Goal: Transaction & Acquisition: Obtain resource

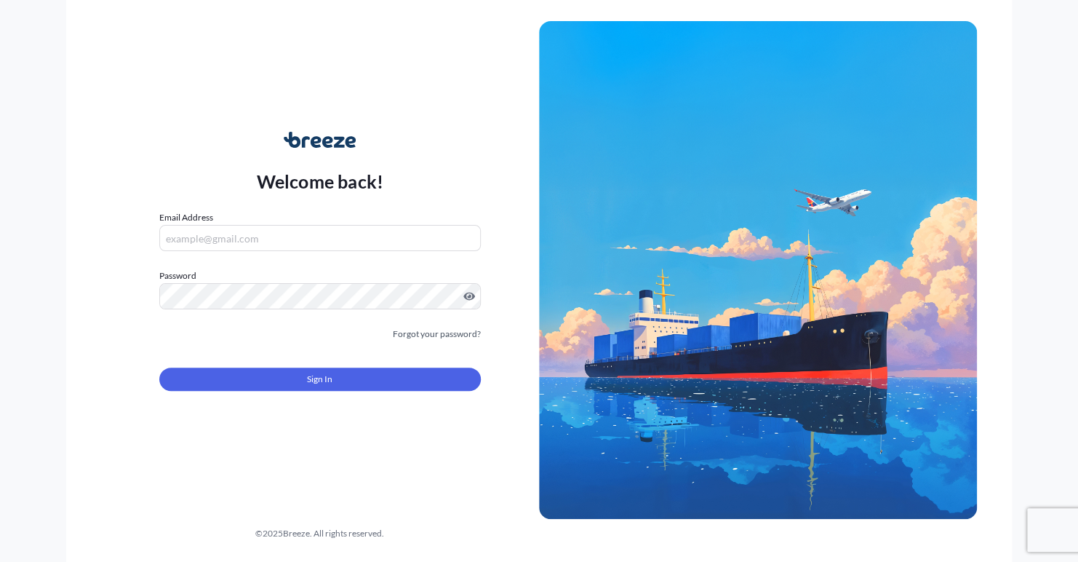
type input "[PERSON_NAME][EMAIL_ADDRESS][PERSON_NAME][DOMAIN_NAME]"
click at [356, 383] on button "Sign In" at bounding box center [320, 378] width 322 height 23
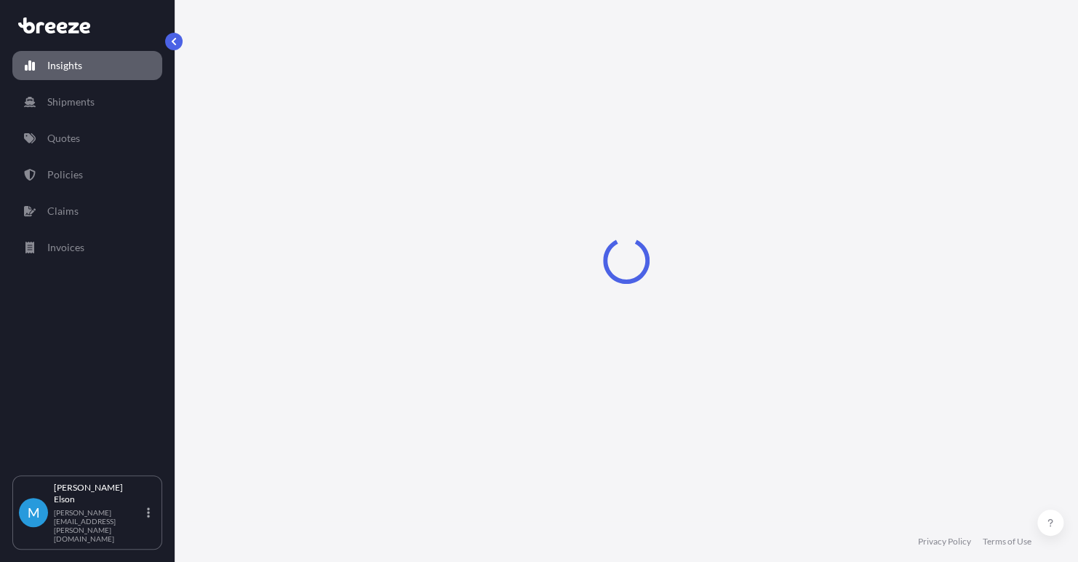
select select "2025"
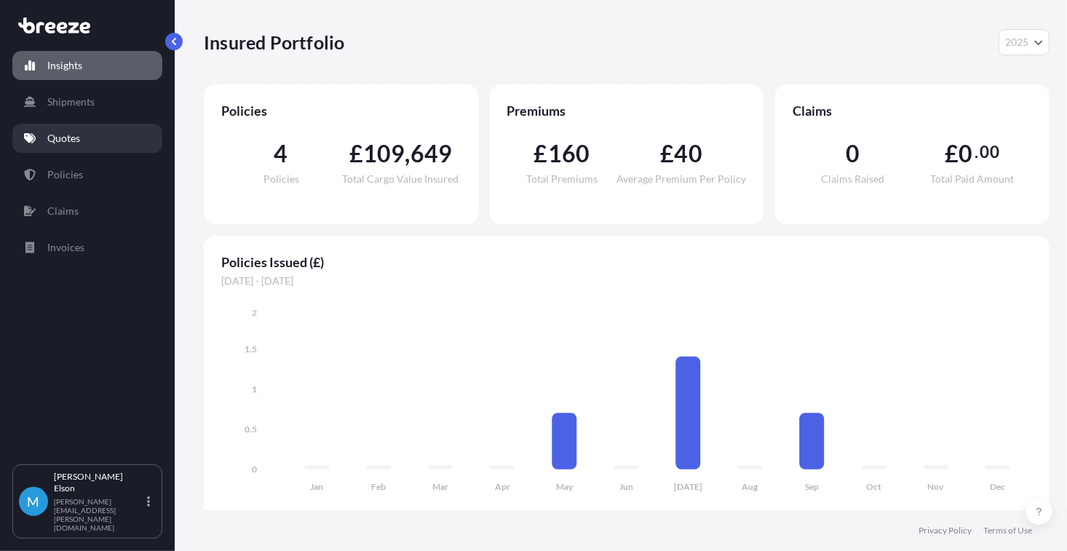
click at [112, 128] on link "Quotes" at bounding box center [87, 138] width 150 height 29
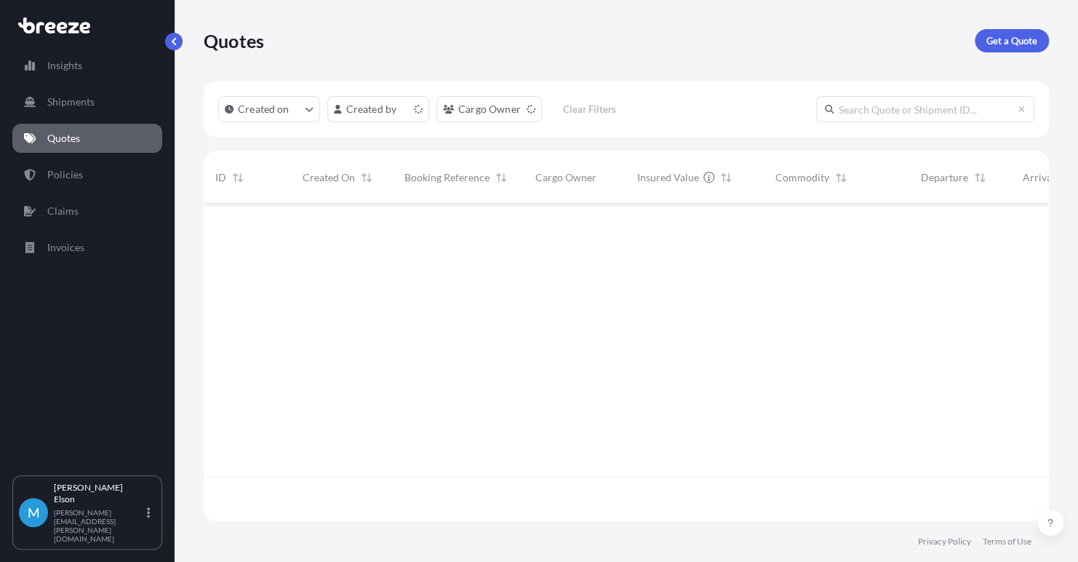
scroll to position [314, 834]
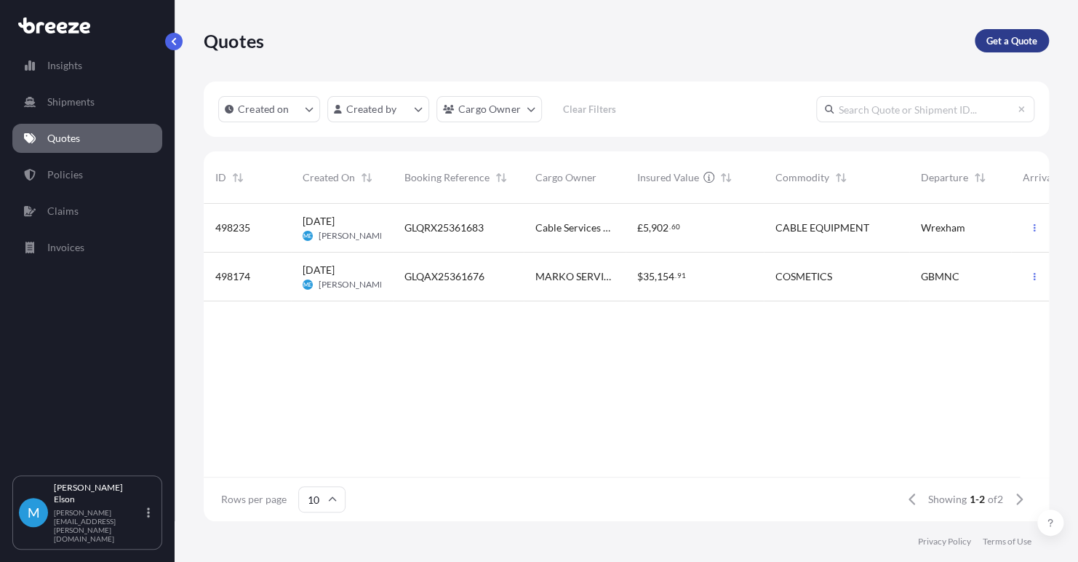
click at [1006, 41] on p "Get a Quote" at bounding box center [1012, 40] width 51 height 15
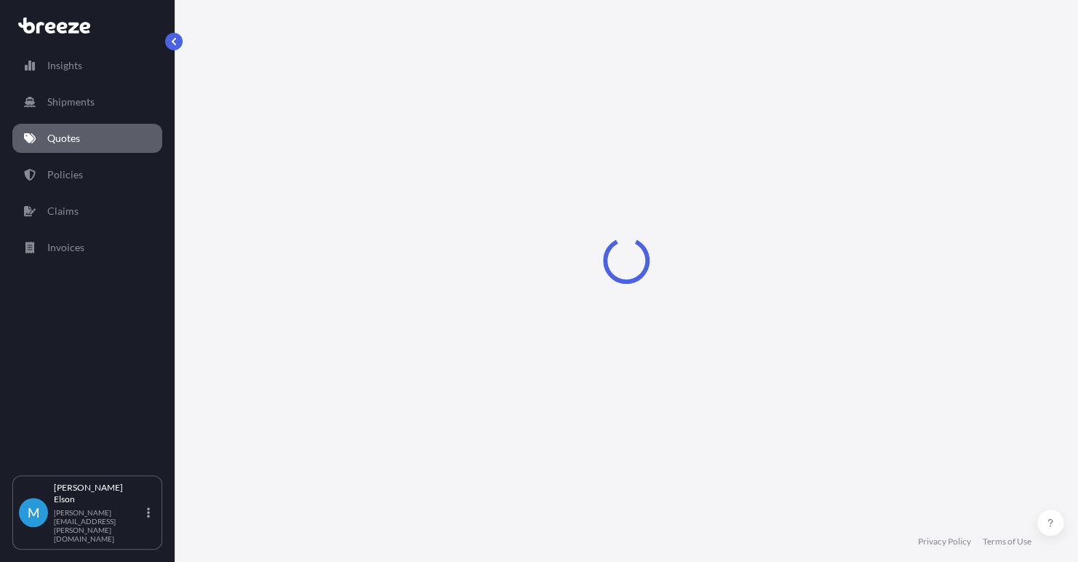
select select "Road"
select select "Sea"
select select "1"
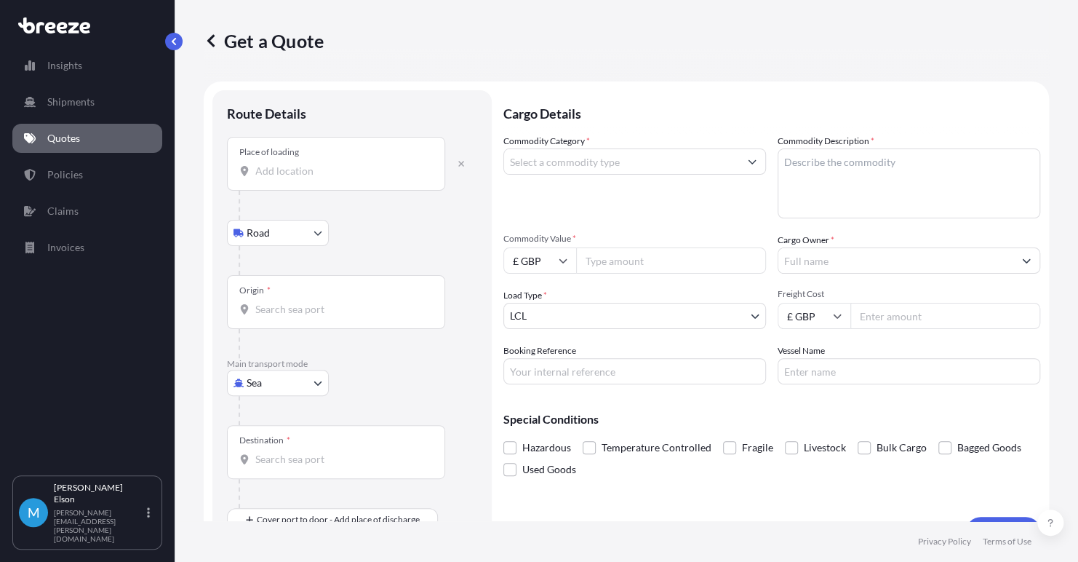
click at [308, 178] on div "Place of loading" at bounding box center [336, 164] width 218 height 54
click at [308, 178] on input "Place of loading" at bounding box center [341, 171] width 172 height 15
click at [299, 177] on input "LL13" at bounding box center [341, 171] width 172 height 15
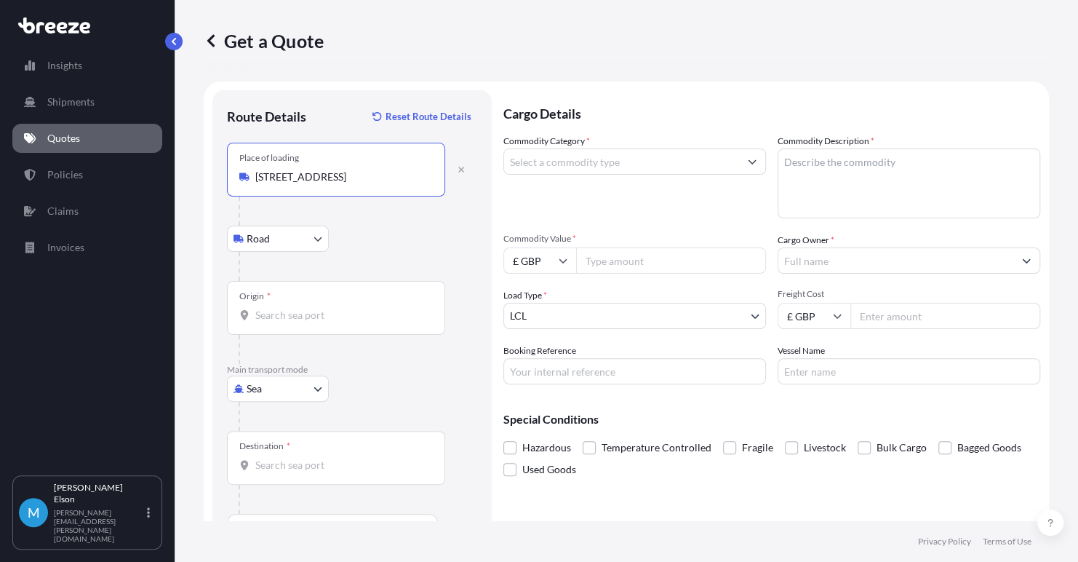
type input "[STREET_ADDRESS]"
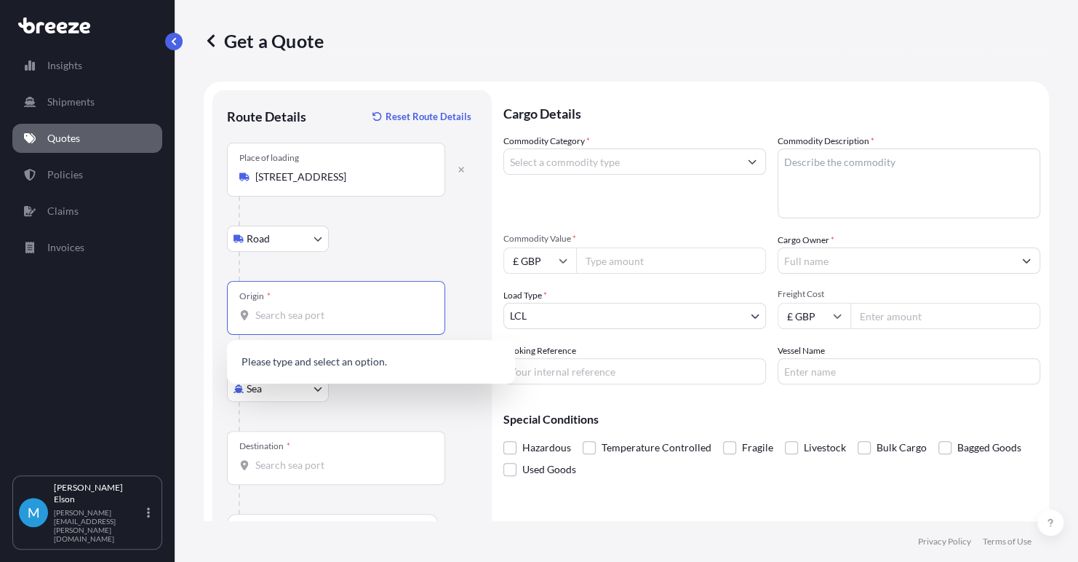
click at [305, 321] on input "Origin *" at bounding box center [341, 315] width 172 height 15
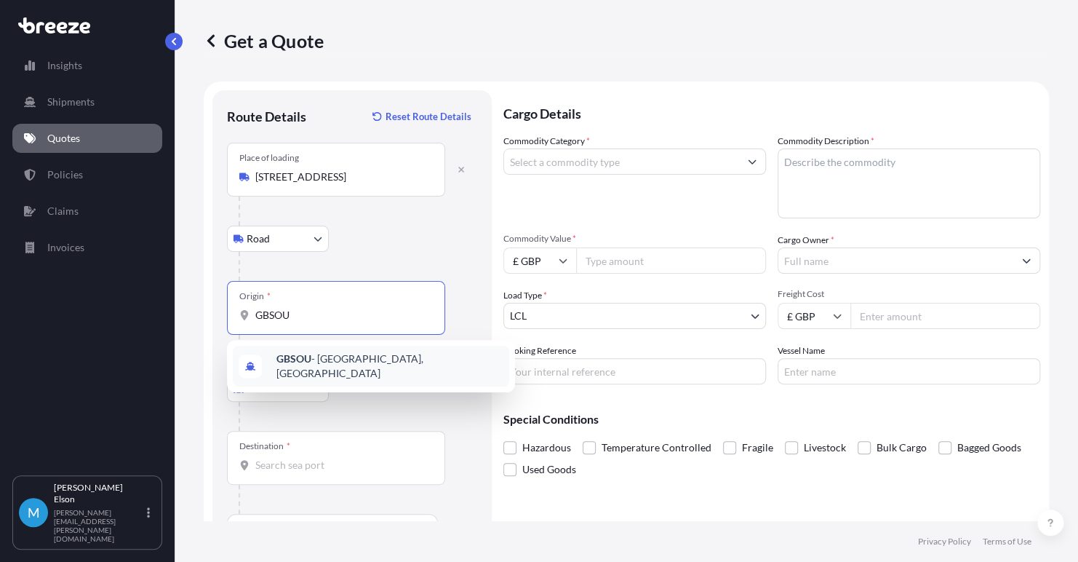
click at [324, 358] on span "GBSOU - [GEOGRAPHIC_DATA], [GEOGRAPHIC_DATA]" at bounding box center [390, 365] width 227 height 29
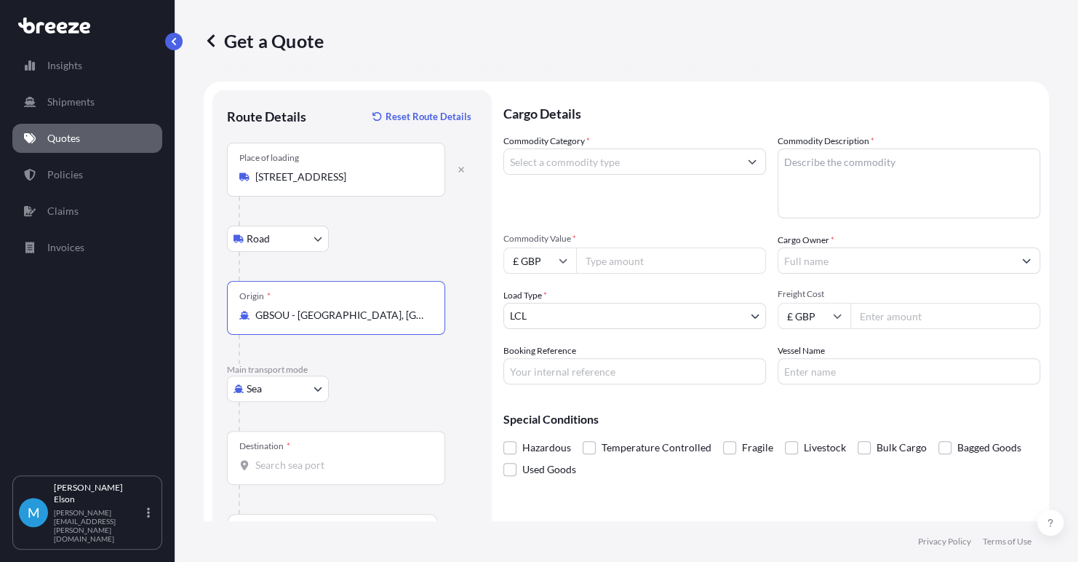
scroll to position [38, 0]
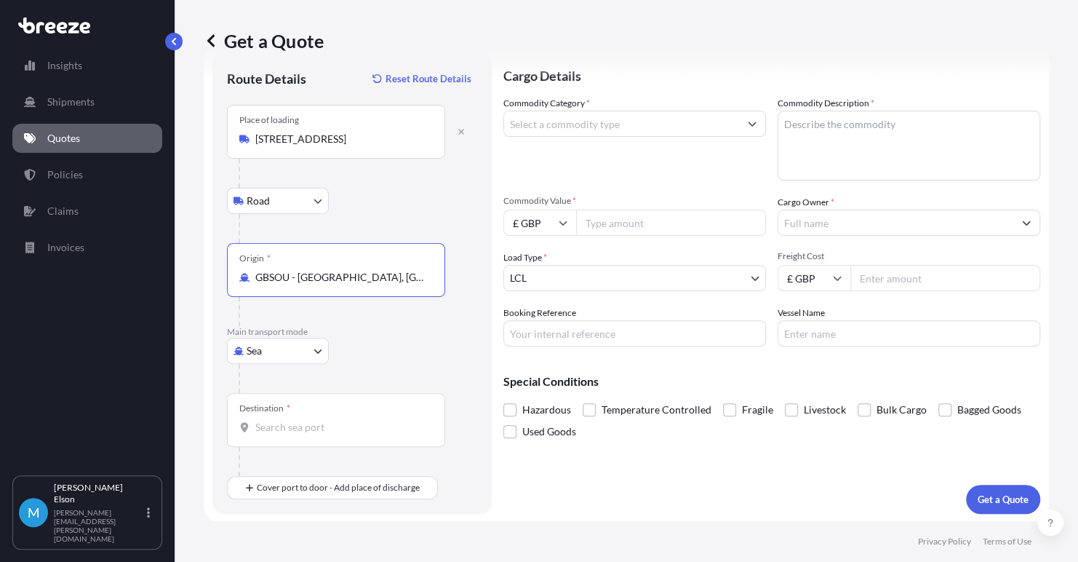
type input "GBSOU - [GEOGRAPHIC_DATA], [GEOGRAPHIC_DATA]"
click at [346, 434] on div "Destination *" at bounding box center [336, 420] width 218 height 54
click at [346, 434] on input "Destination *" at bounding box center [341, 427] width 172 height 15
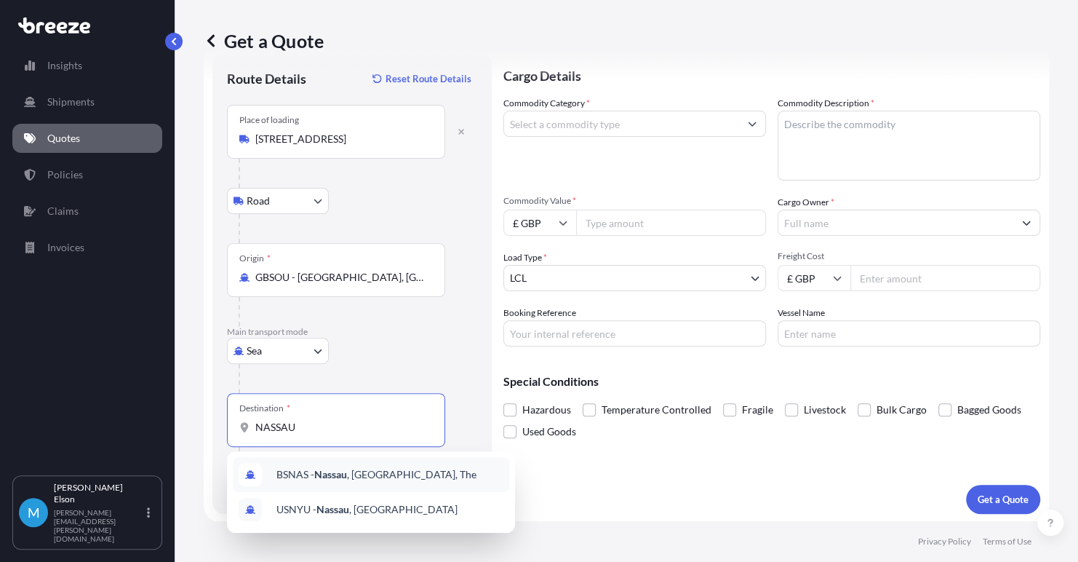
click at [400, 480] on span "BSNAS - [GEOGRAPHIC_DATA] , [GEOGRAPHIC_DATA], The" at bounding box center [377, 474] width 200 height 15
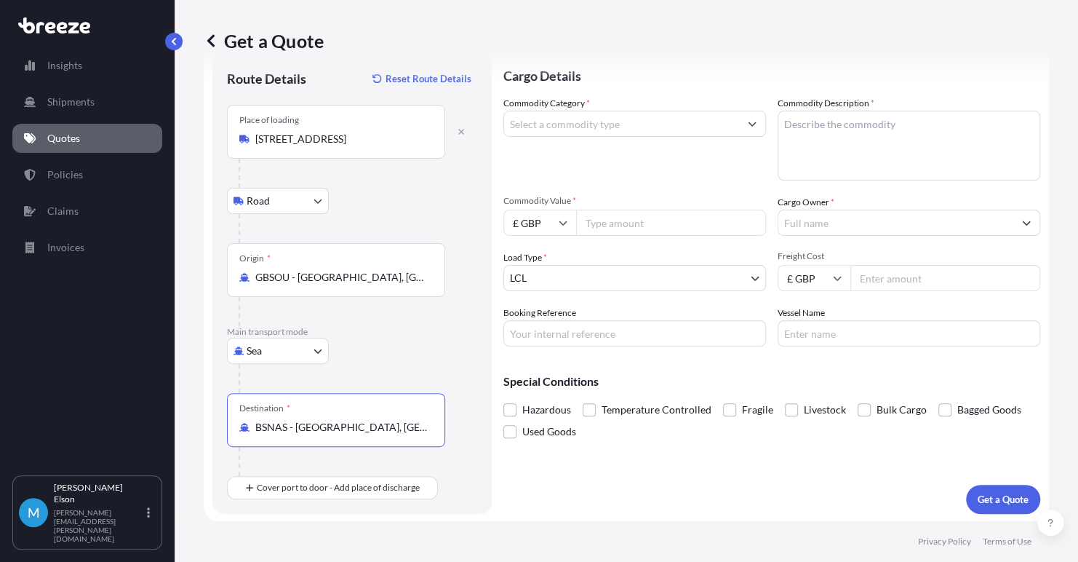
type input "BSNAS - [GEOGRAPHIC_DATA], [GEOGRAPHIC_DATA], The"
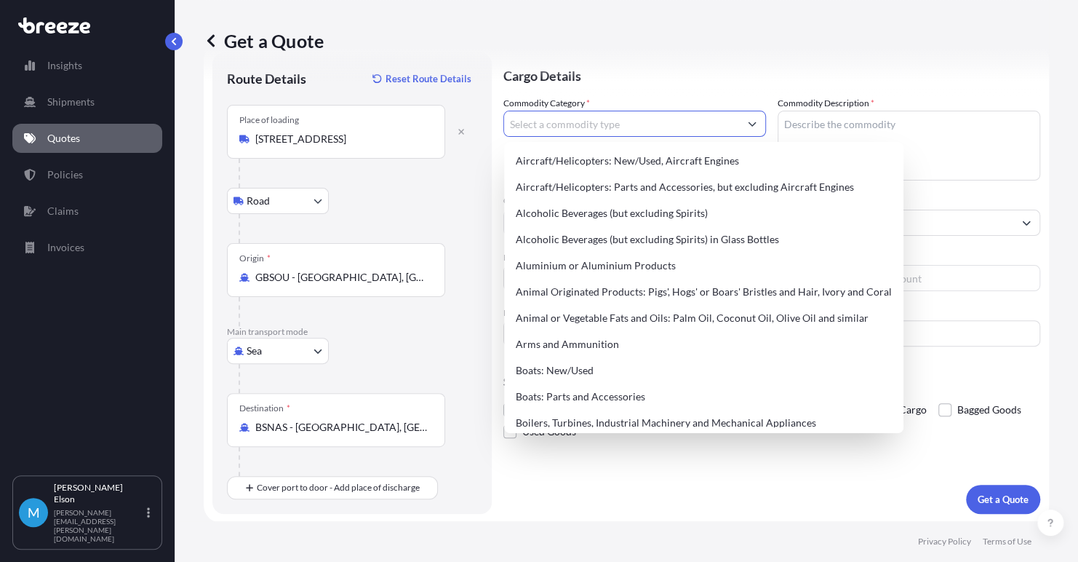
click at [728, 131] on input "Commodity Category *" at bounding box center [621, 124] width 235 height 26
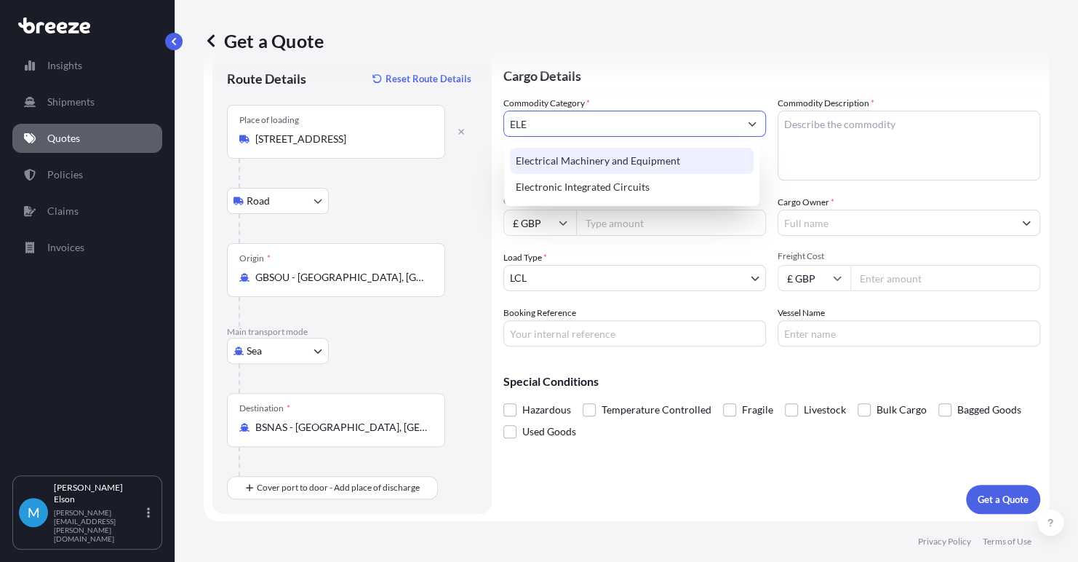
click at [628, 159] on div "Electrical Machinery and Equipment" at bounding box center [632, 161] width 245 height 26
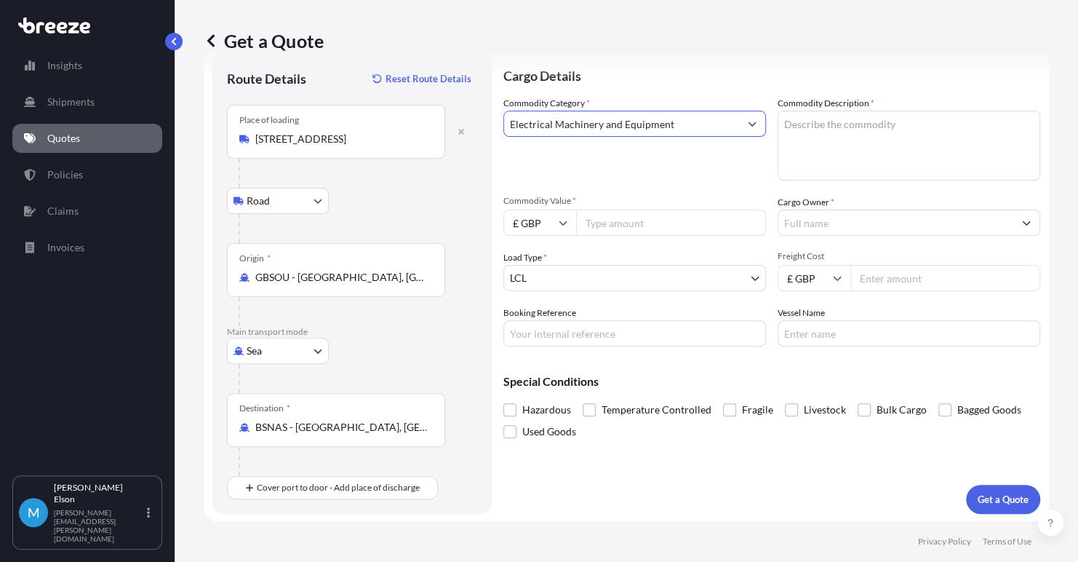
type input "Electrical Machinery and Equipment"
click at [915, 143] on textarea "Commodity Description *" at bounding box center [909, 146] width 263 height 70
type textarea "CABLE EQUIPMENT AND ACCESSORIES"
click at [676, 220] on input "Commodity Value *" at bounding box center [671, 223] width 190 height 26
type input "6100"
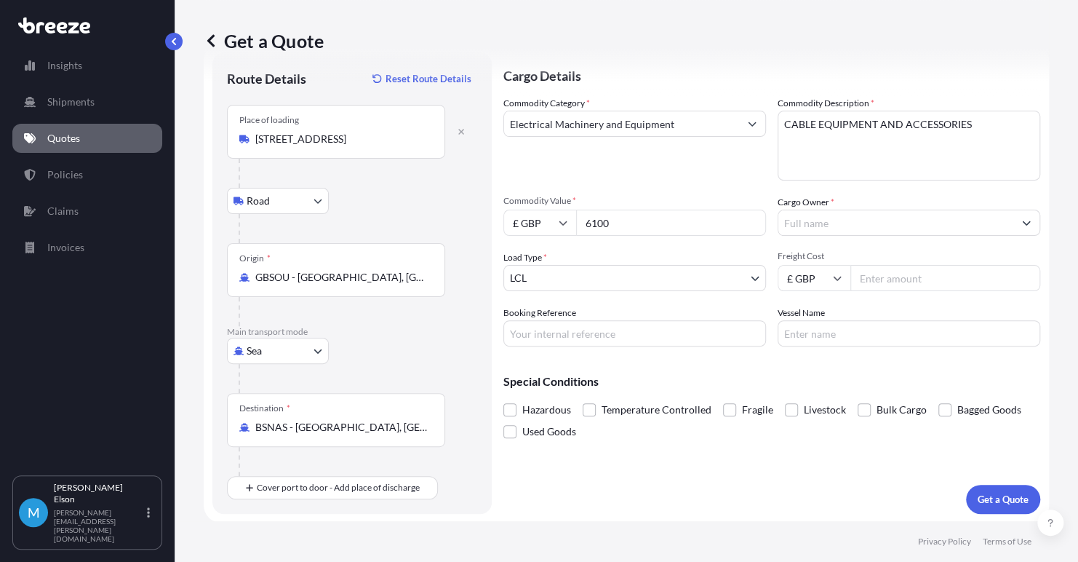
click at [861, 221] on input "Cargo Owner *" at bounding box center [896, 223] width 235 height 26
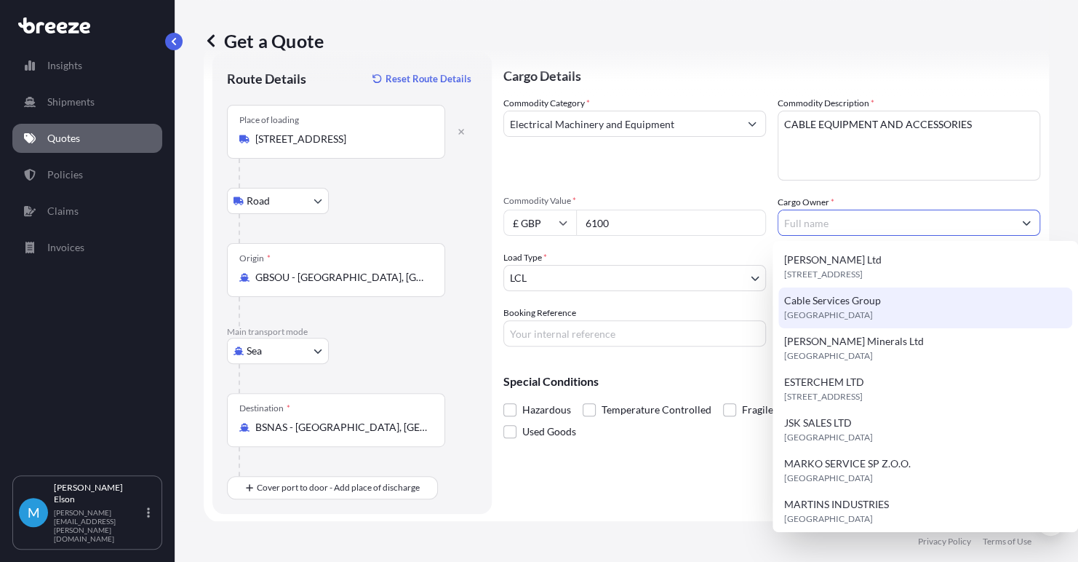
click at [853, 307] on div "Cable Services Group [GEOGRAPHIC_DATA]" at bounding box center [926, 307] width 294 height 41
type input "Cable Services Group"
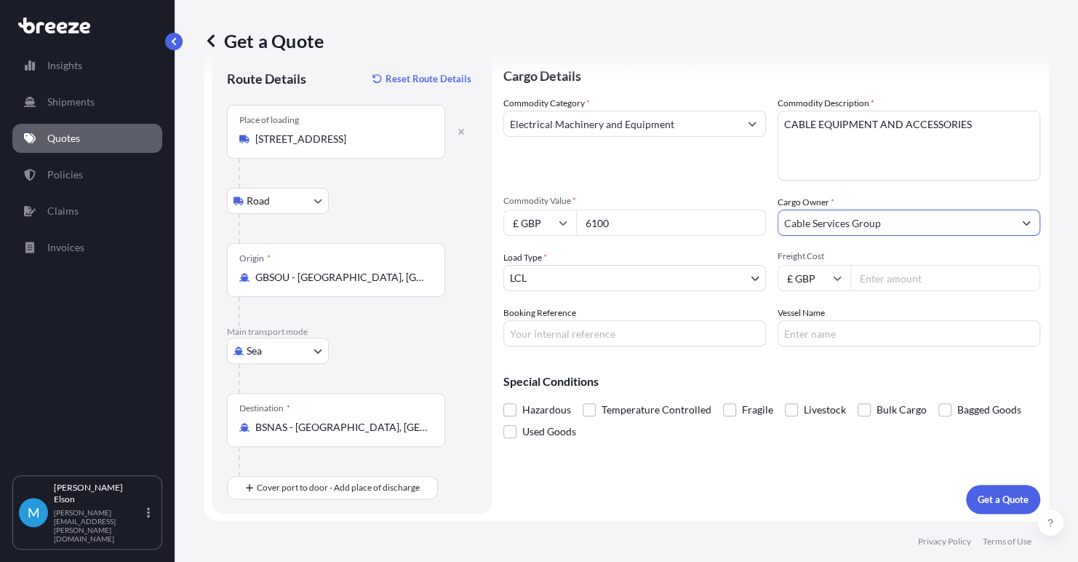
click at [889, 279] on input "Freight Cost" at bounding box center [946, 278] width 190 height 26
type input "480"
click at [693, 340] on input "Booking Reference" at bounding box center [635, 333] width 263 height 26
paste input "GLQSX25361689"
type input "GLQSX25361689"
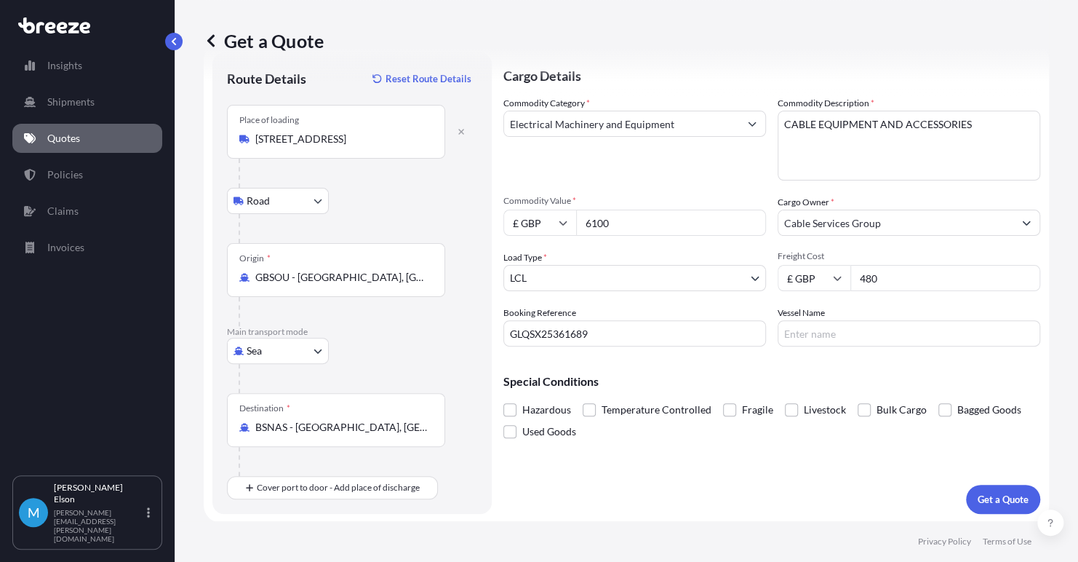
click at [655, 480] on div "Cargo Details Commodity Category * Electrical Machinery and Equipment Commodity…" at bounding box center [772, 282] width 537 height 461
click at [999, 500] on p "Get a Quote" at bounding box center [1003, 499] width 51 height 15
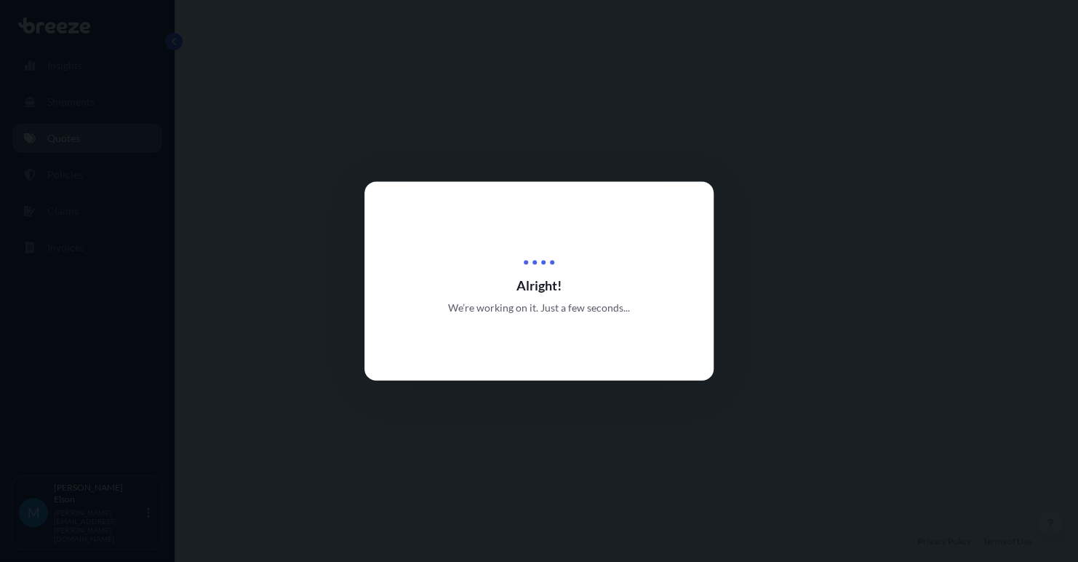
select select "Road"
select select "Sea"
select select "1"
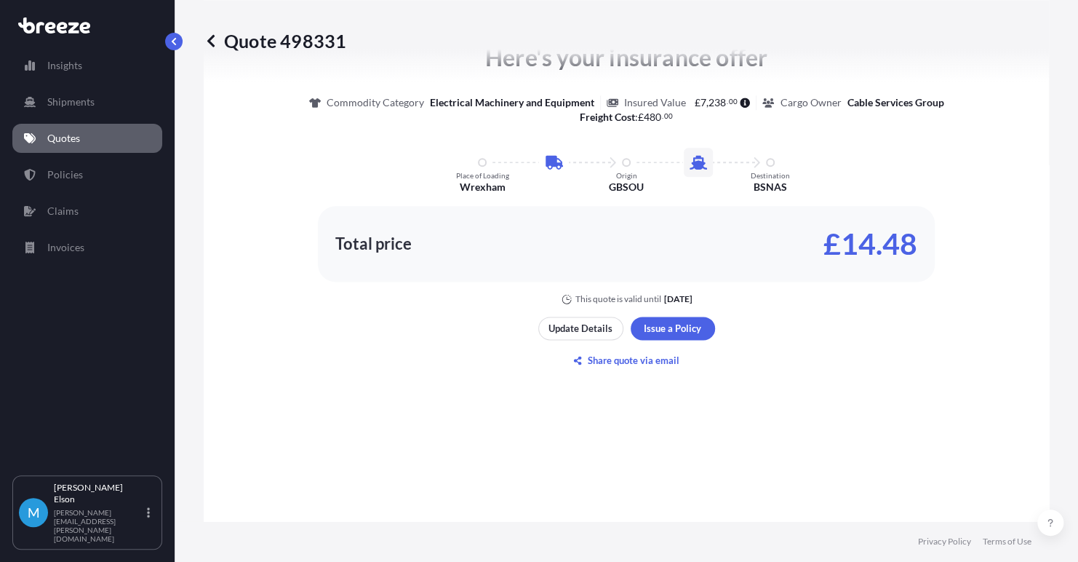
scroll to position [568, 0]
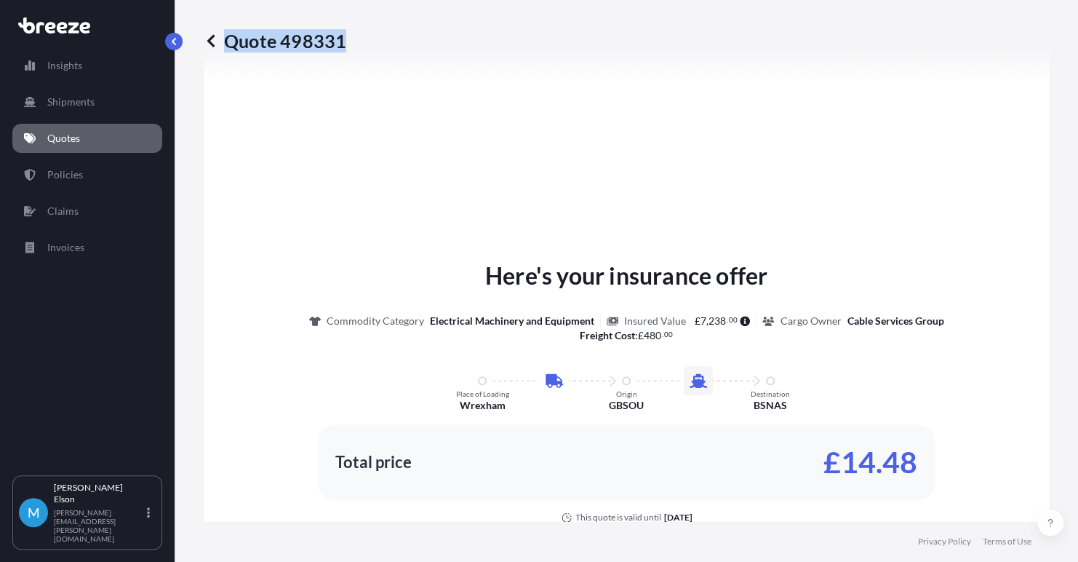
drag, startPoint x: 349, startPoint y: 37, endPoint x: 341, endPoint y: 42, distance: 8.9
click at [341, 42] on div "Quote 498331" at bounding box center [627, 40] width 846 height 23
copy p "Quote 498331"
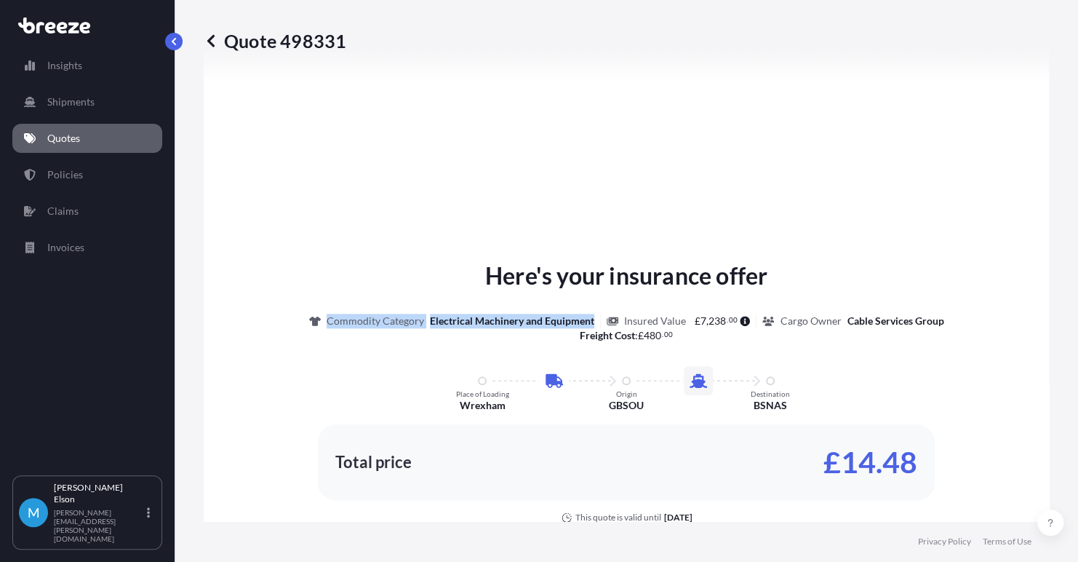
drag, startPoint x: 587, startPoint y: 321, endPoint x: 321, endPoint y: 323, distance: 265.6
click at [321, 323] on div "Commodity Category Electrical Machinery and Equipment" at bounding box center [455, 321] width 292 height 15
copy div "Commodity Category Electrical Machinery and Equipment"
